Goal: Information Seeking & Learning: Learn about a topic

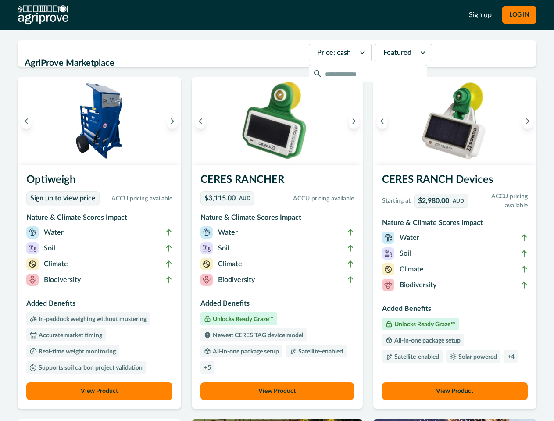
click at [519, 15] on button "LOG IN" at bounding box center [519, 15] width 34 height 18
click at [26, 121] on icon "Previous image" at bounding box center [26, 121] width 6 height 6
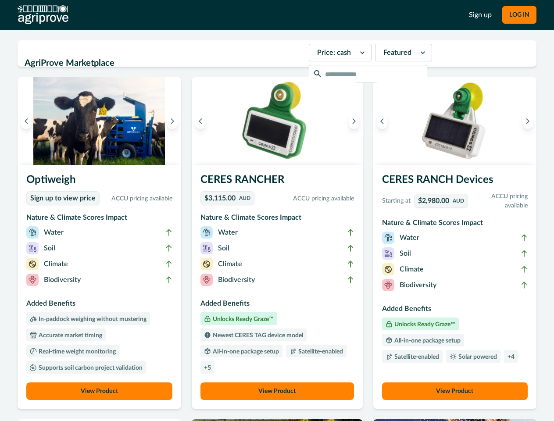
click at [174, 121] on icon "Next image" at bounding box center [172, 121] width 6 height 6
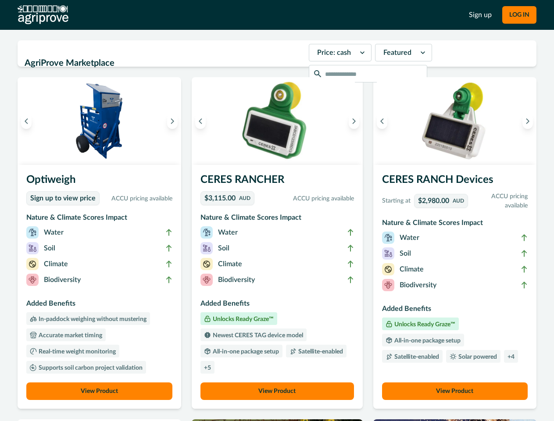
click at [100, 287] on li "Biodiversity" at bounding box center [99, 282] width 146 height 16
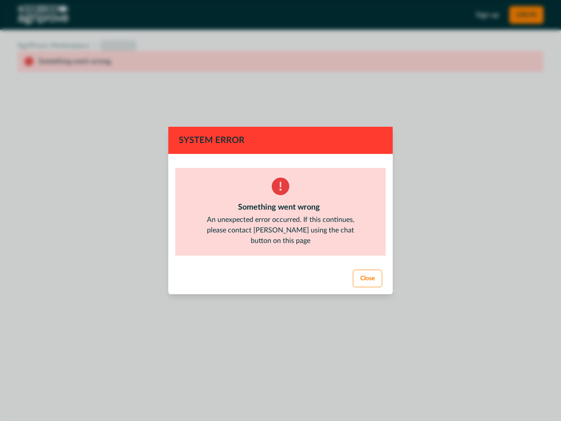
click at [100, 391] on div "System Error Something went wrong An unexpected error occurred. If this continu…" at bounding box center [280, 210] width 561 height 421
click at [203, 121] on div "System Error Something went wrong An unexpected error occurred. If this continu…" at bounding box center [280, 210] width 561 height 421
click at [351, 121] on div "System Error Something went wrong An unexpected error occurred. If this continu…" at bounding box center [280, 210] width 561 height 421
click at [277, 287] on footer "Close" at bounding box center [280, 279] width 224 height 32
click at [277, 391] on div "System Error Something went wrong An unexpected error occurred. If this continu…" at bounding box center [280, 210] width 561 height 421
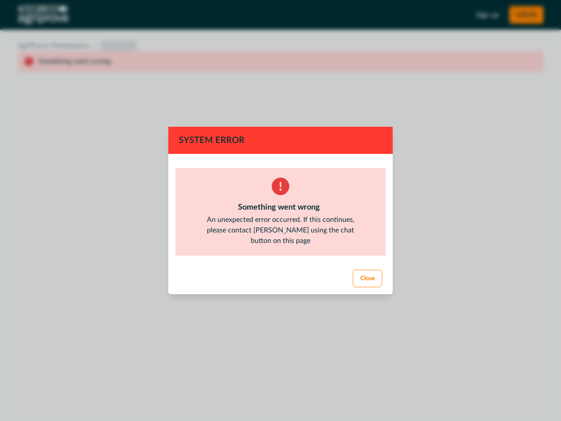
click at [379, 121] on div "System Error Something went wrong An unexpected error occurred. If this continu…" at bounding box center [280, 210] width 561 height 421
